Goal: Navigation & Orientation: Find specific page/section

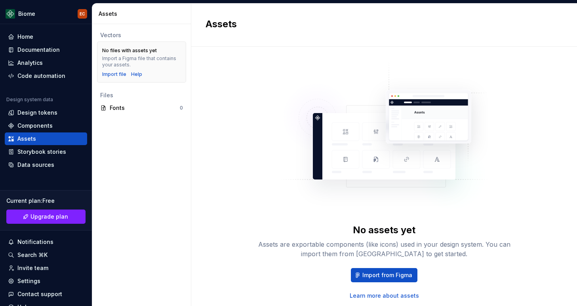
click at [249, 97] on div "No assets yet Assets are exportable components (like icons) used in your design…" at bounding box center [384, 180] width 357 height 239
click at [24, 38] on div "Home" at bounding box center [25, 37] width 16 height 8
